Goal: Navigation & Orientation: Find specific page/section

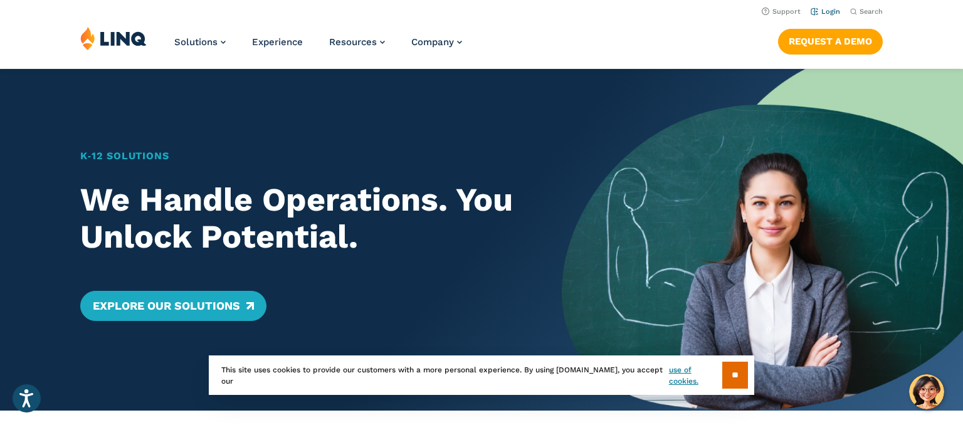
click at [833, 15] on link "Login" at bounding box center [825, 12] width 29 height 8
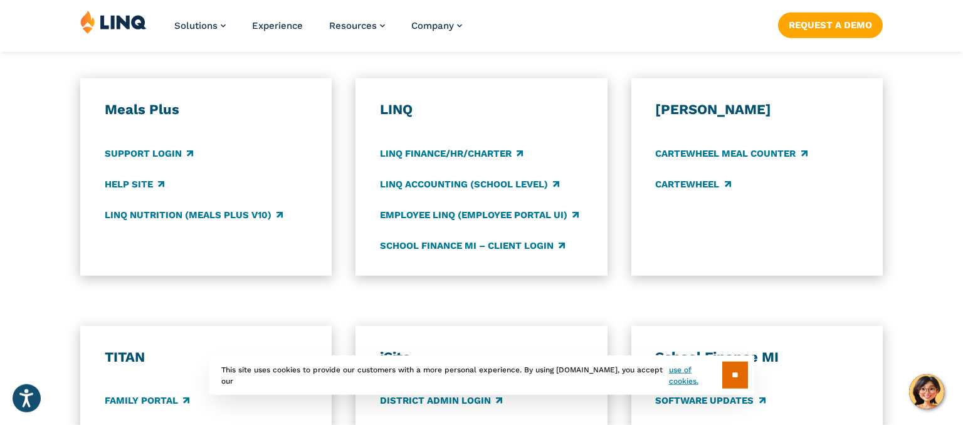
scroll to position [680, 0]
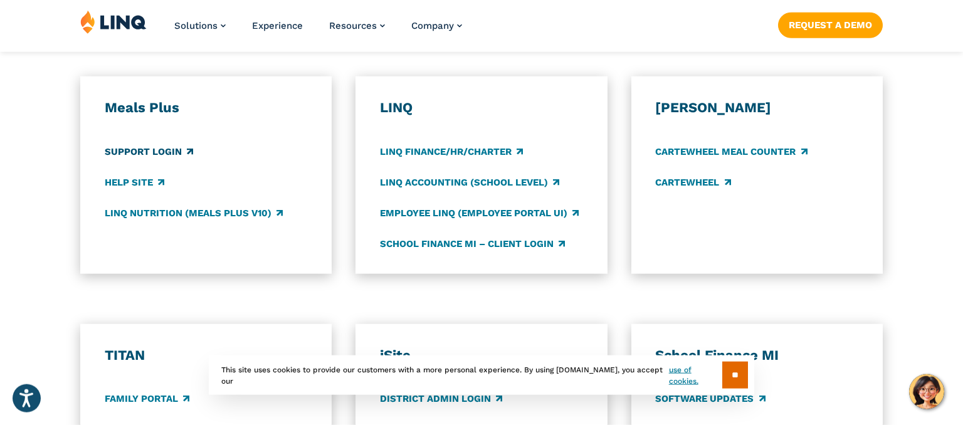
click at [159, 155] on link "Support Login" at bounding box center [149, 152] width 88 height 14
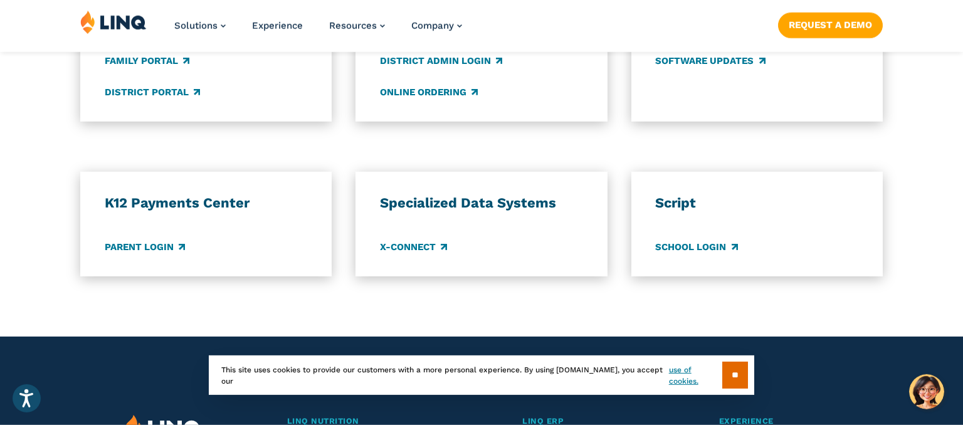
scroll to position [1019, 0]
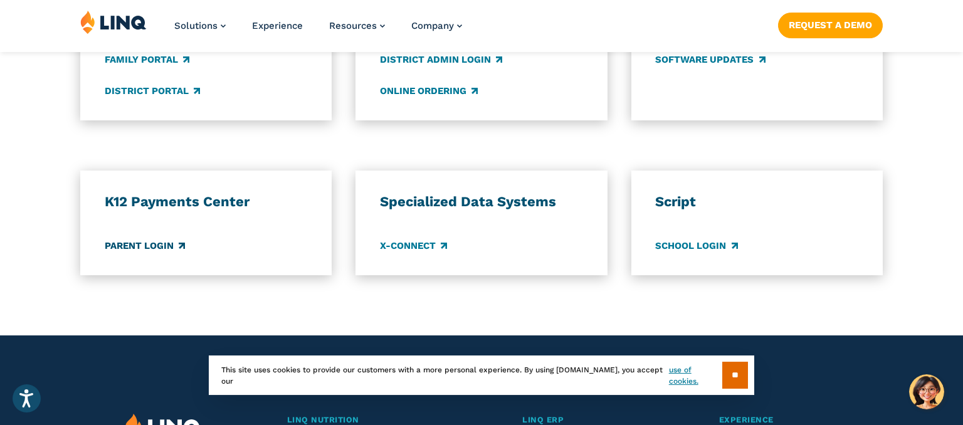
click at [138, 247] on link "Parent Login" at bounding box center [145, 246] width 80 height 14
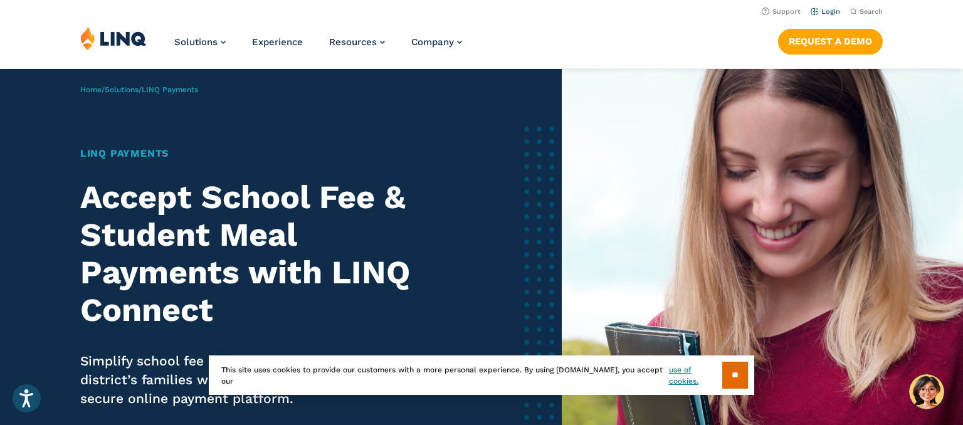
click at [827, 15] on link "Login" at bounding box center [825, 12] width 29 height 8
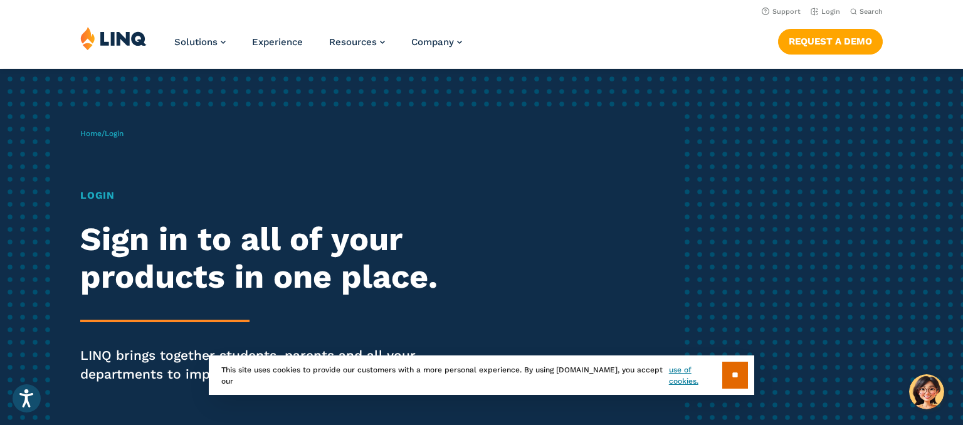
click at [95, 196] on h1 "Login" at bounding box center [265, 195] width 371 height 15
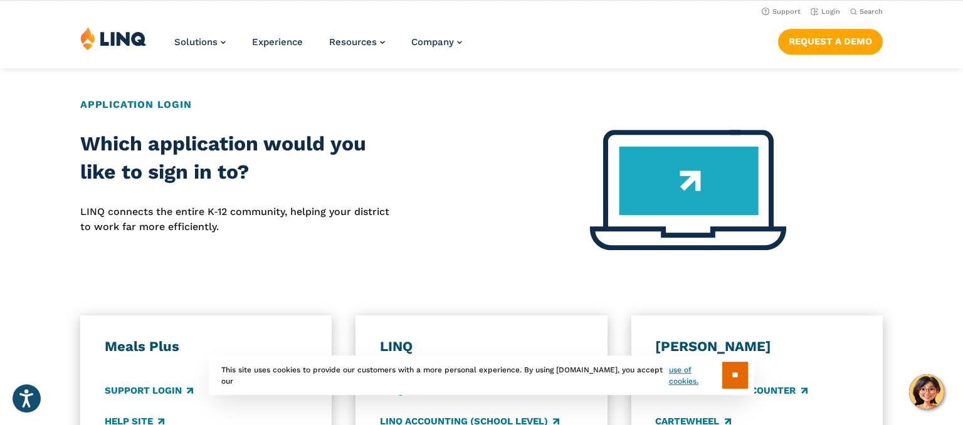
scroll to position [440, 0]
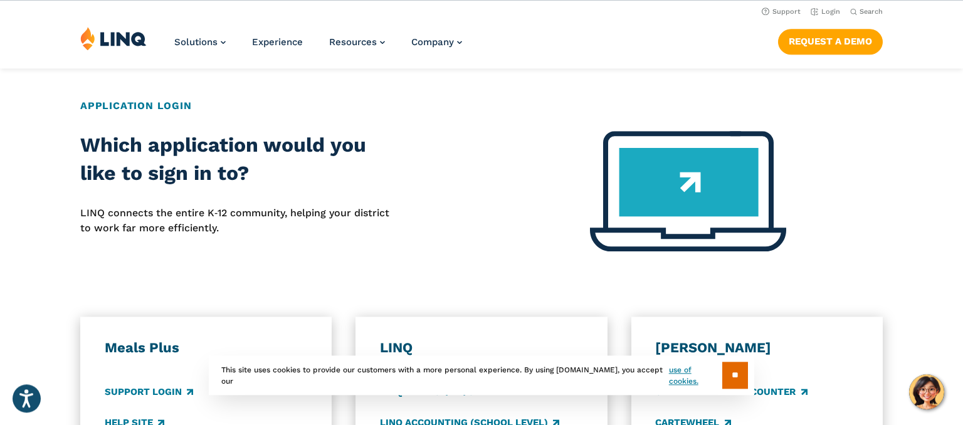
click at [142, 110] on h2 "Application Login" at bounding box center [481, 105] width 803 height 15
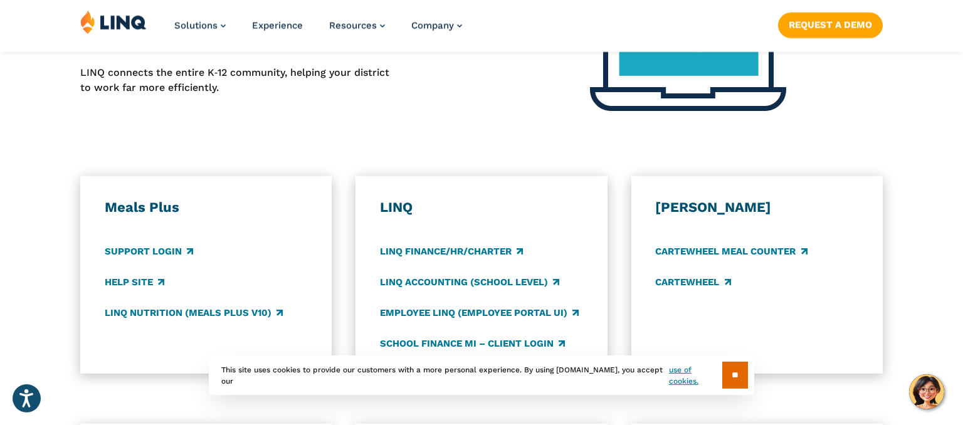
scroll to position [583, 0]
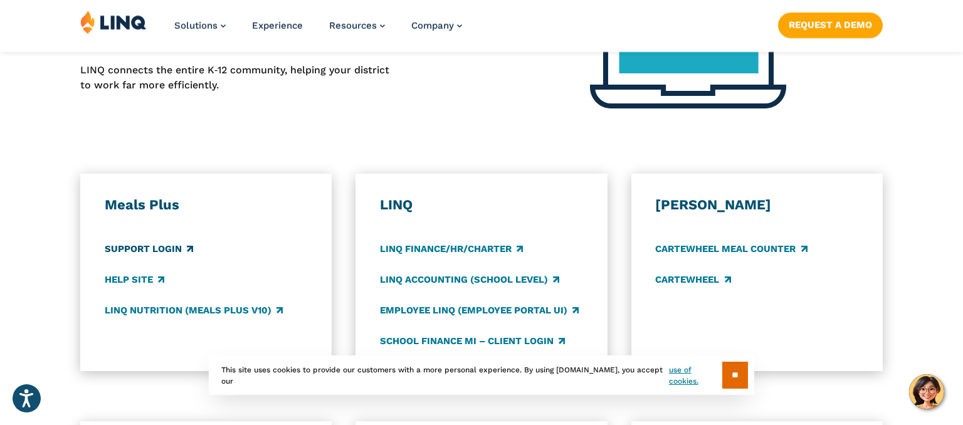
click at [146, 247] on link "Support Login" at bounding box center [149, 249] width 88 height 14
